Goal: Task Accomplishment & Management: Use online tool/utility

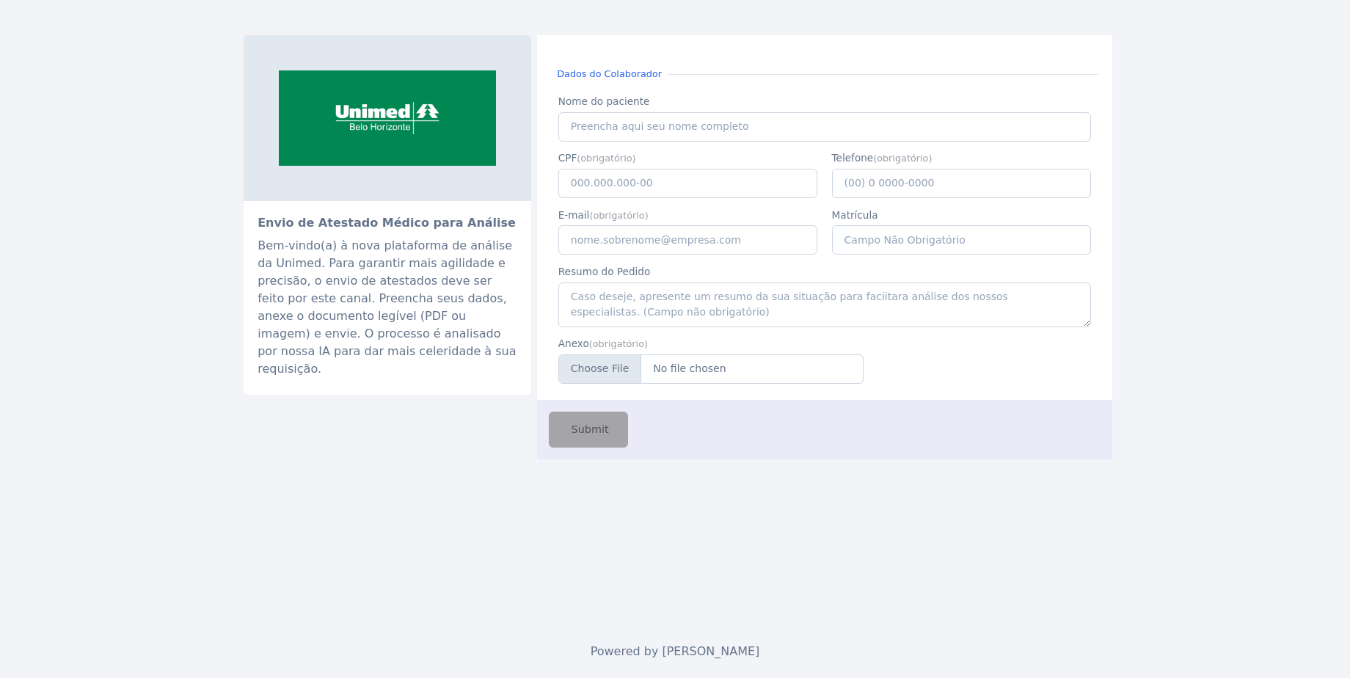
click at [1220, 335] on div "Envio de Atestado Médico para Análise Bem-vindo(a) à nova plataforma de análise…" at bounding box center [675, 339] width 1350 height 678
